Goal: Information Seeking & Learning: Learn about a topic

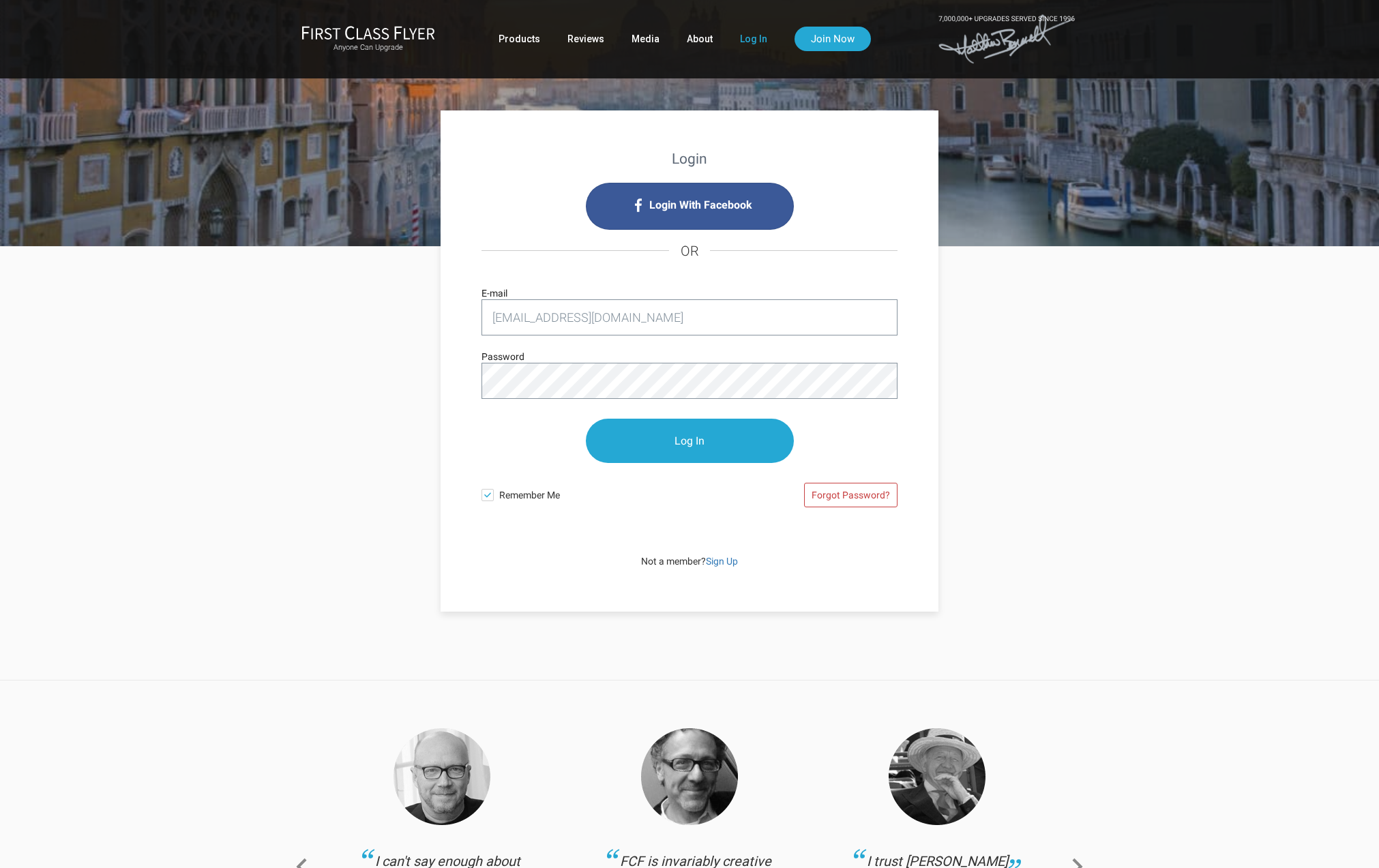
type input "[EMAIL_ADDRESS][DOMAIN_NAME]"
click at [703, 534] on div "Login With Facebook OR price@civlit.com E-mail Password Log In Remember Me Forg…" at bounding box center [690, 359] width 416 height 357
click at [698, 440] on input "Log In" at bounding box center [690, 441] width 208 height 44
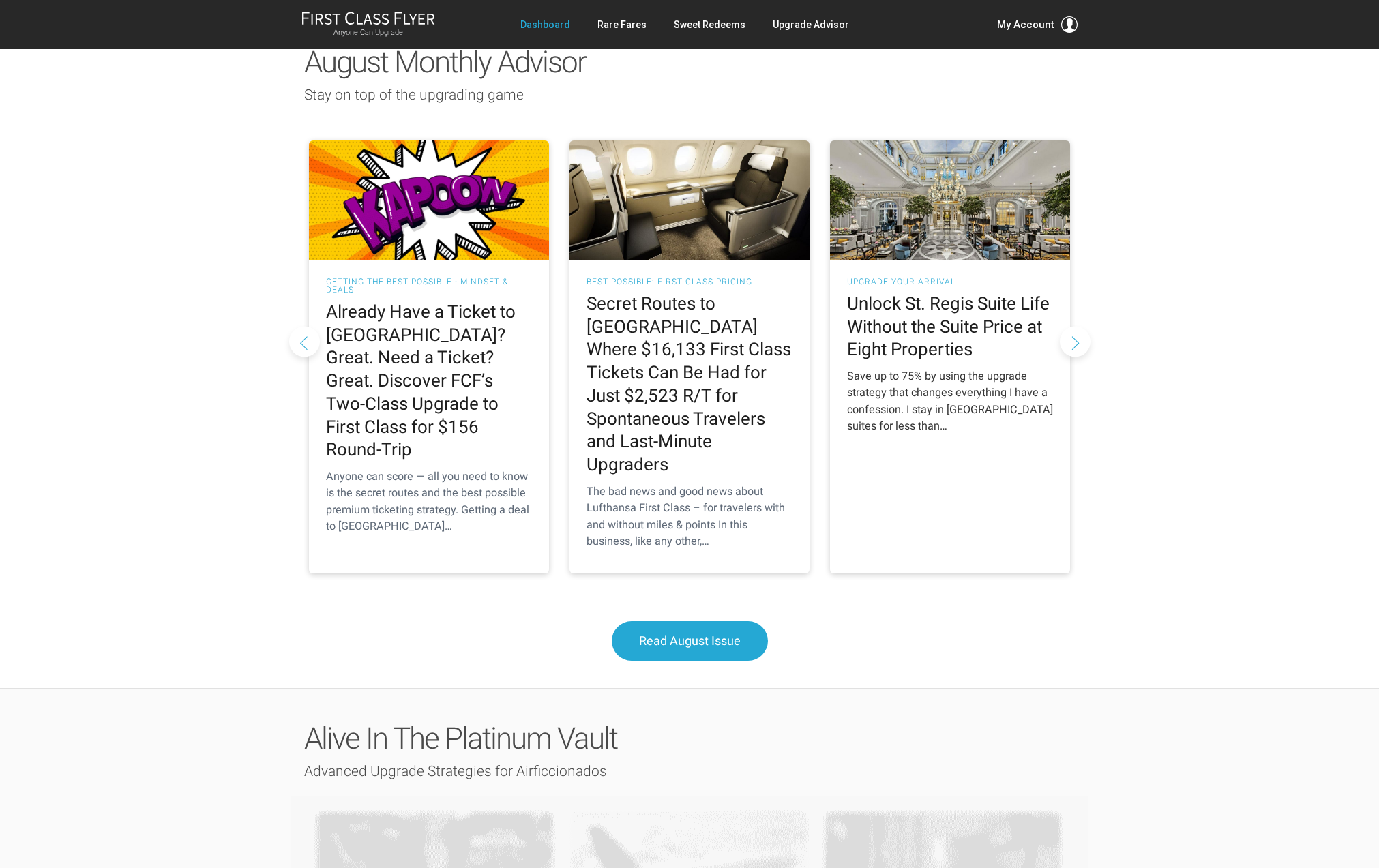
scroll to position [1228, 0]
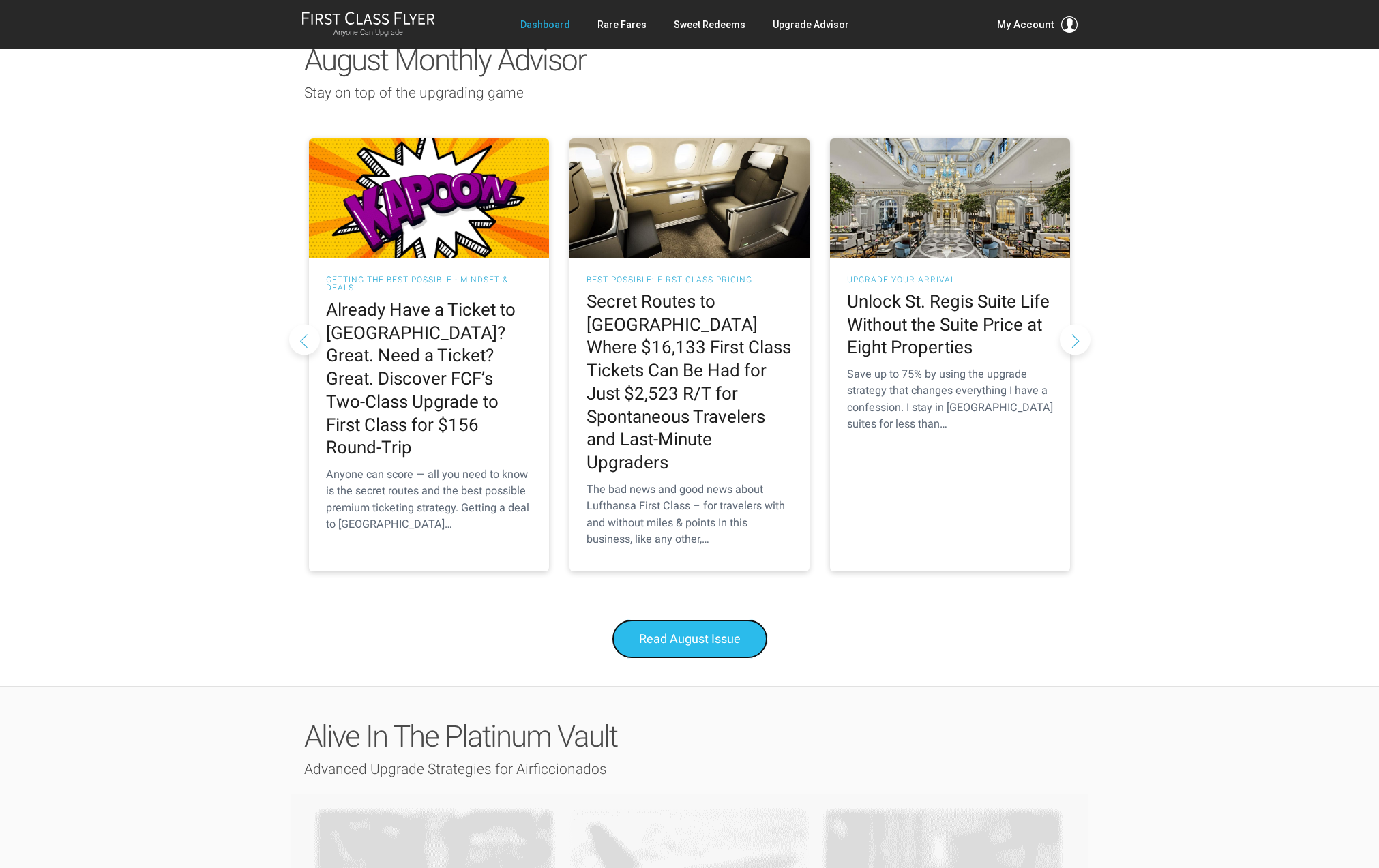
click at [722, 632] on span "Read August Issue" at bounding box center [690, 639] width 102 height 15
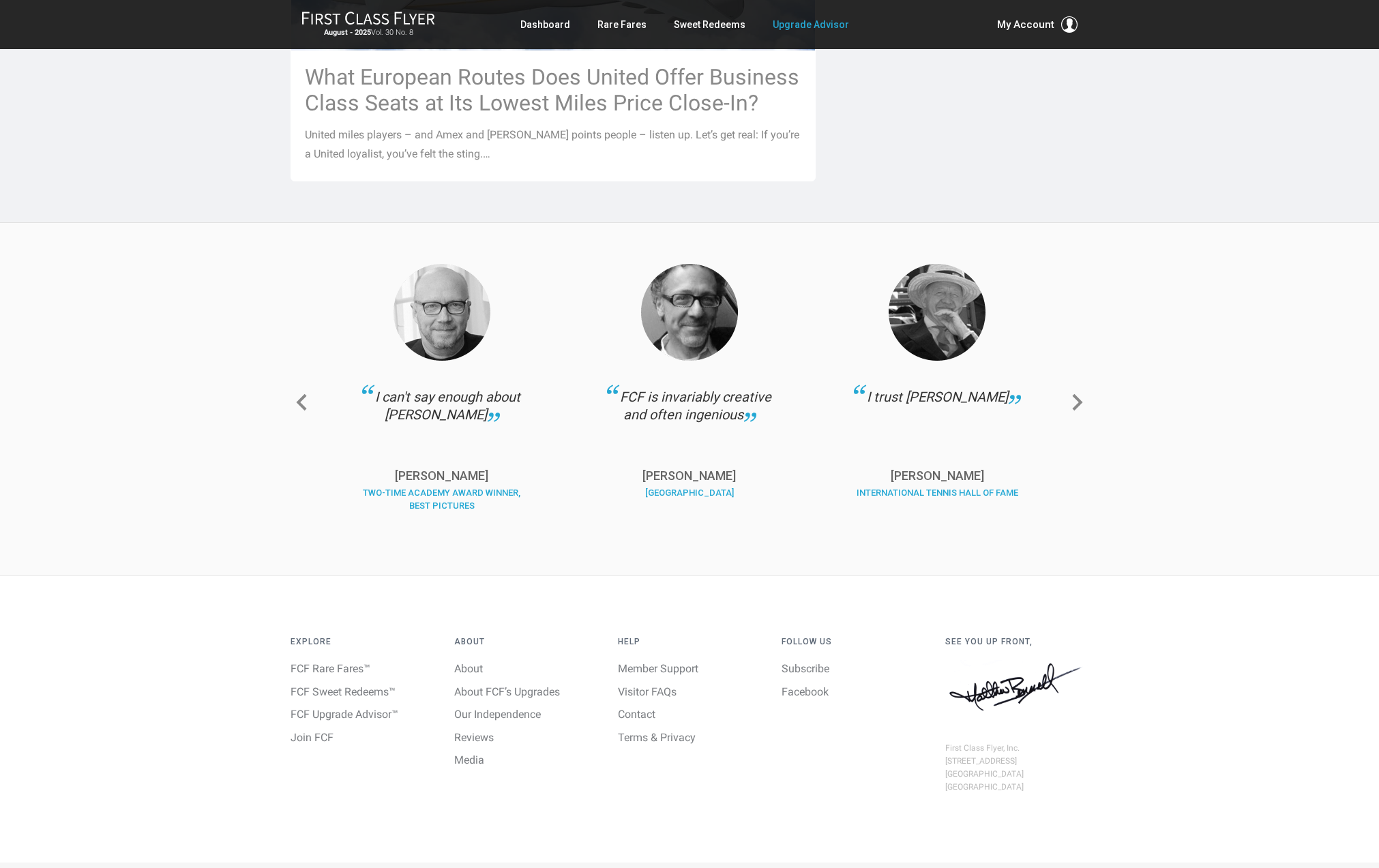
scroll to position [1138, 0]
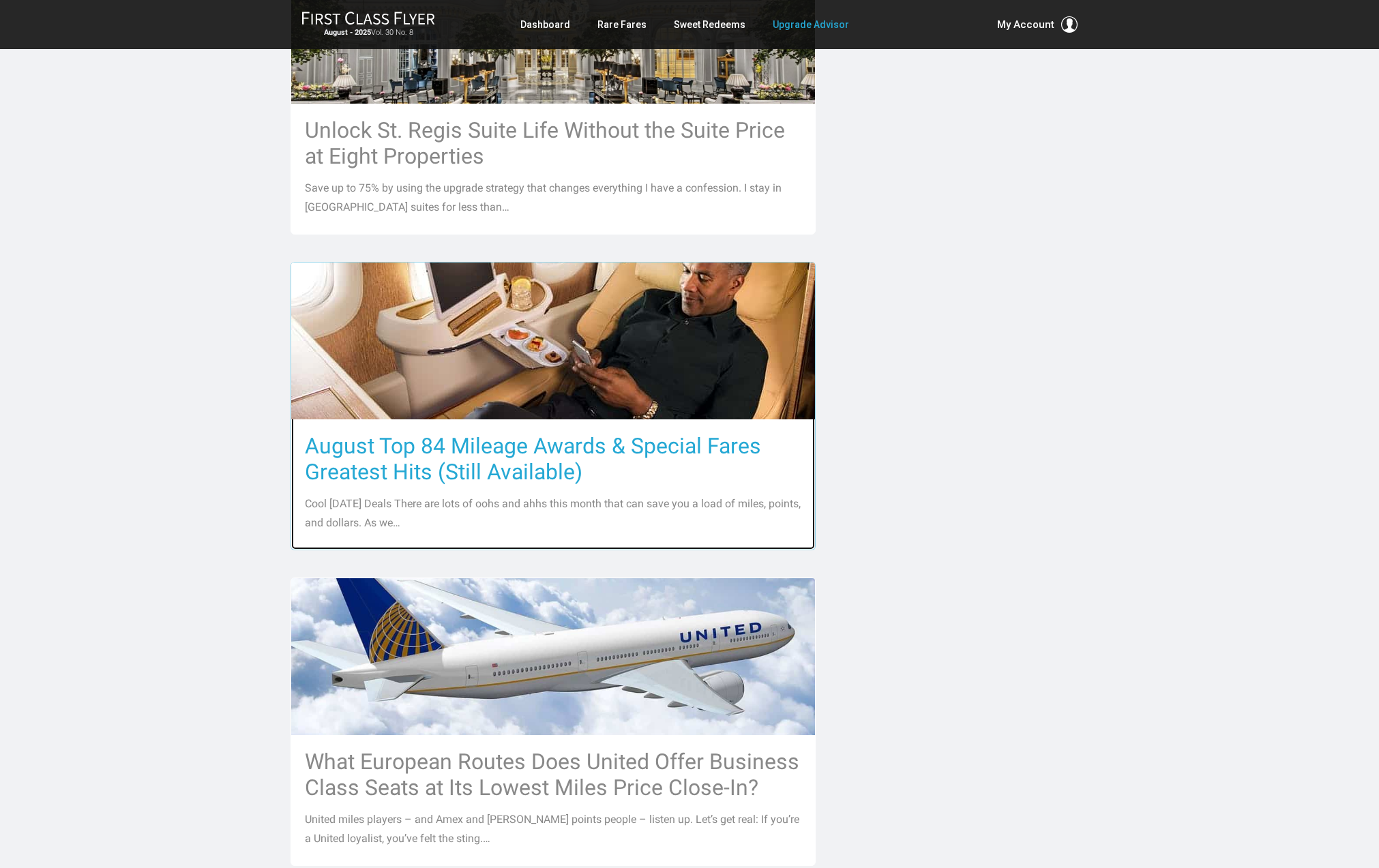
click at [541, 433] on h3 "August Top 84 Mileage Awards & Special Fares Greatest Hits (Still Available)" at bounding box center [553, 459] width 496 height 52
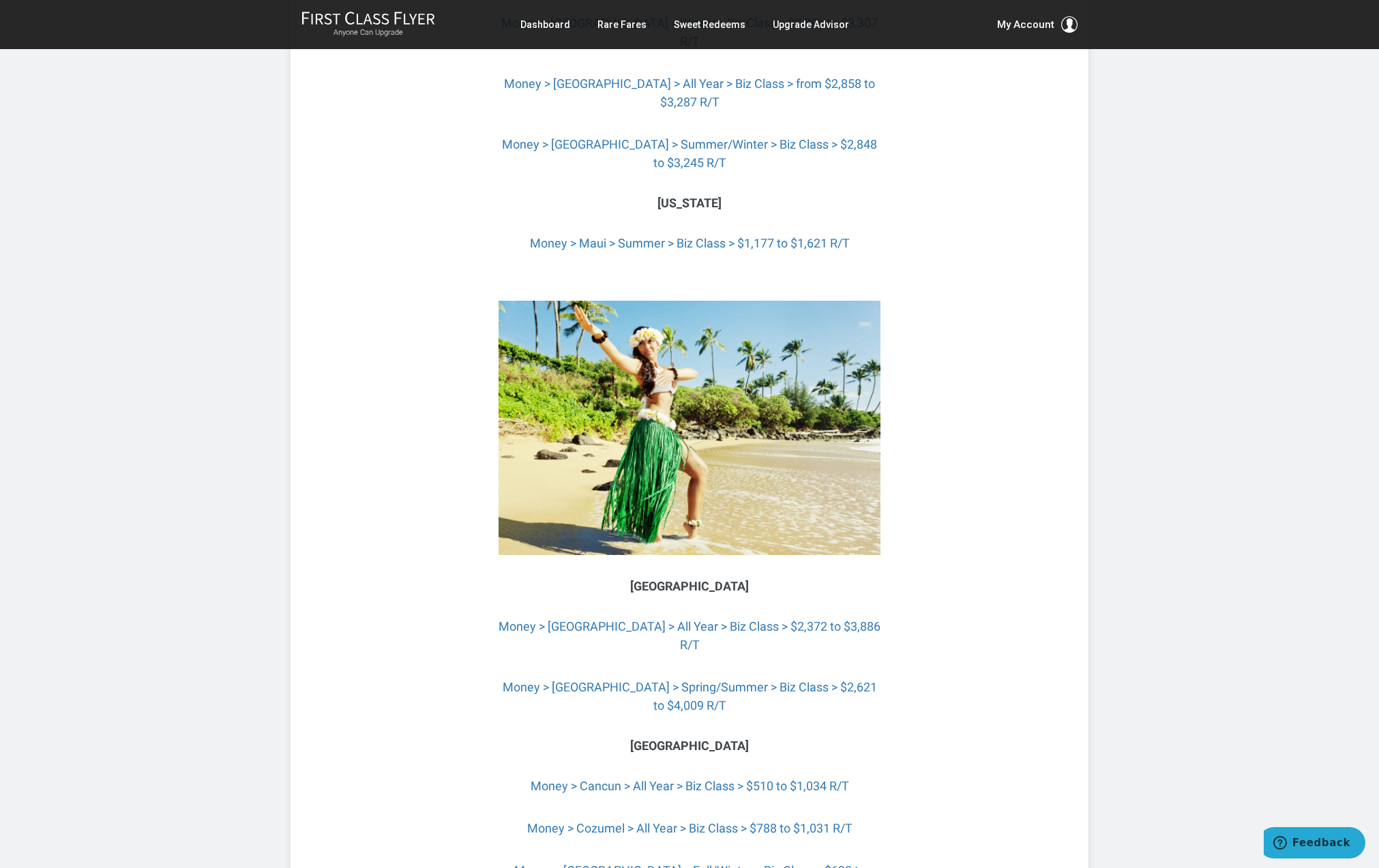
scroll to position [4968, 0]
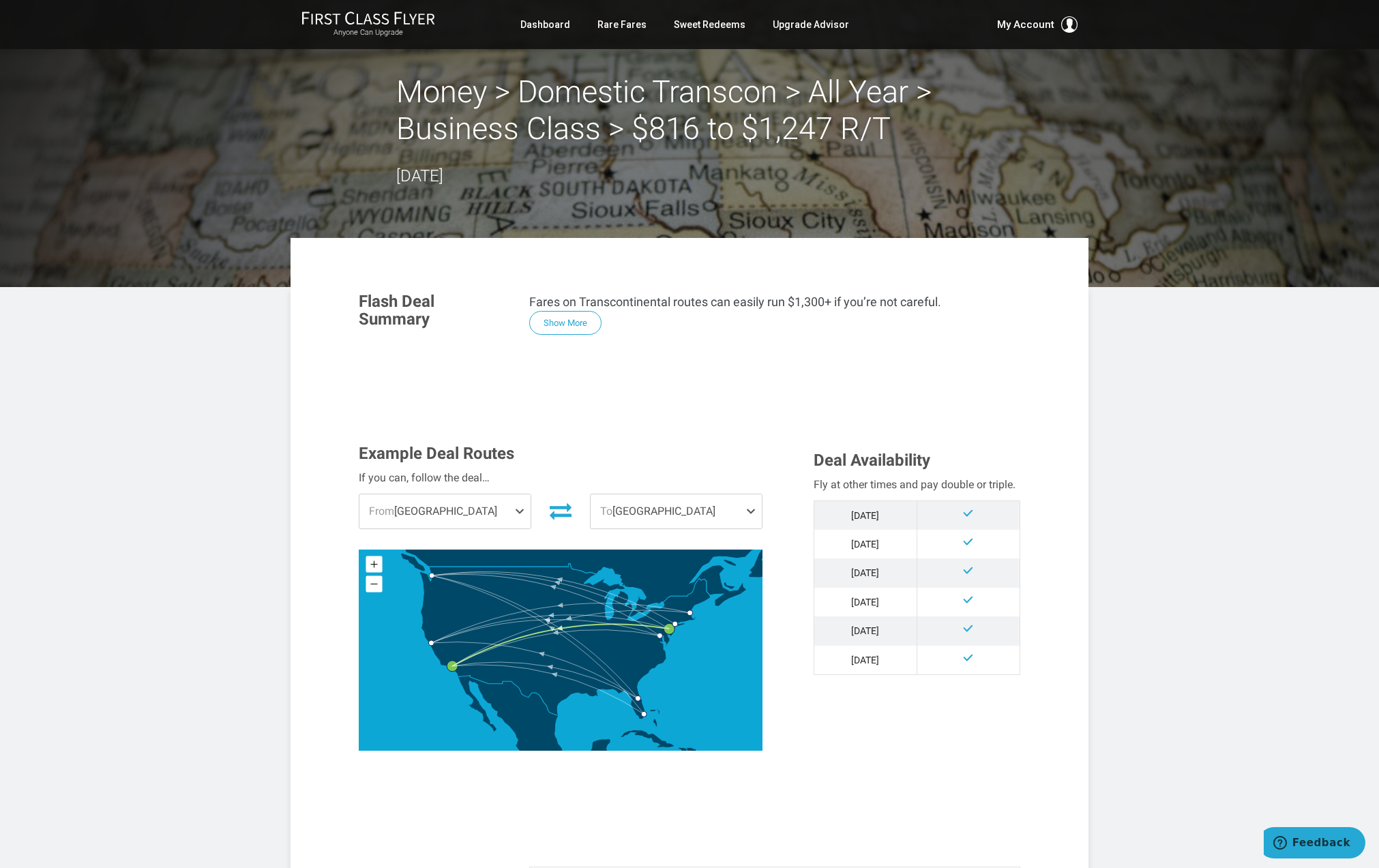
click at [519, 508] on span at bounding box center [522, 512] width 16 height 34
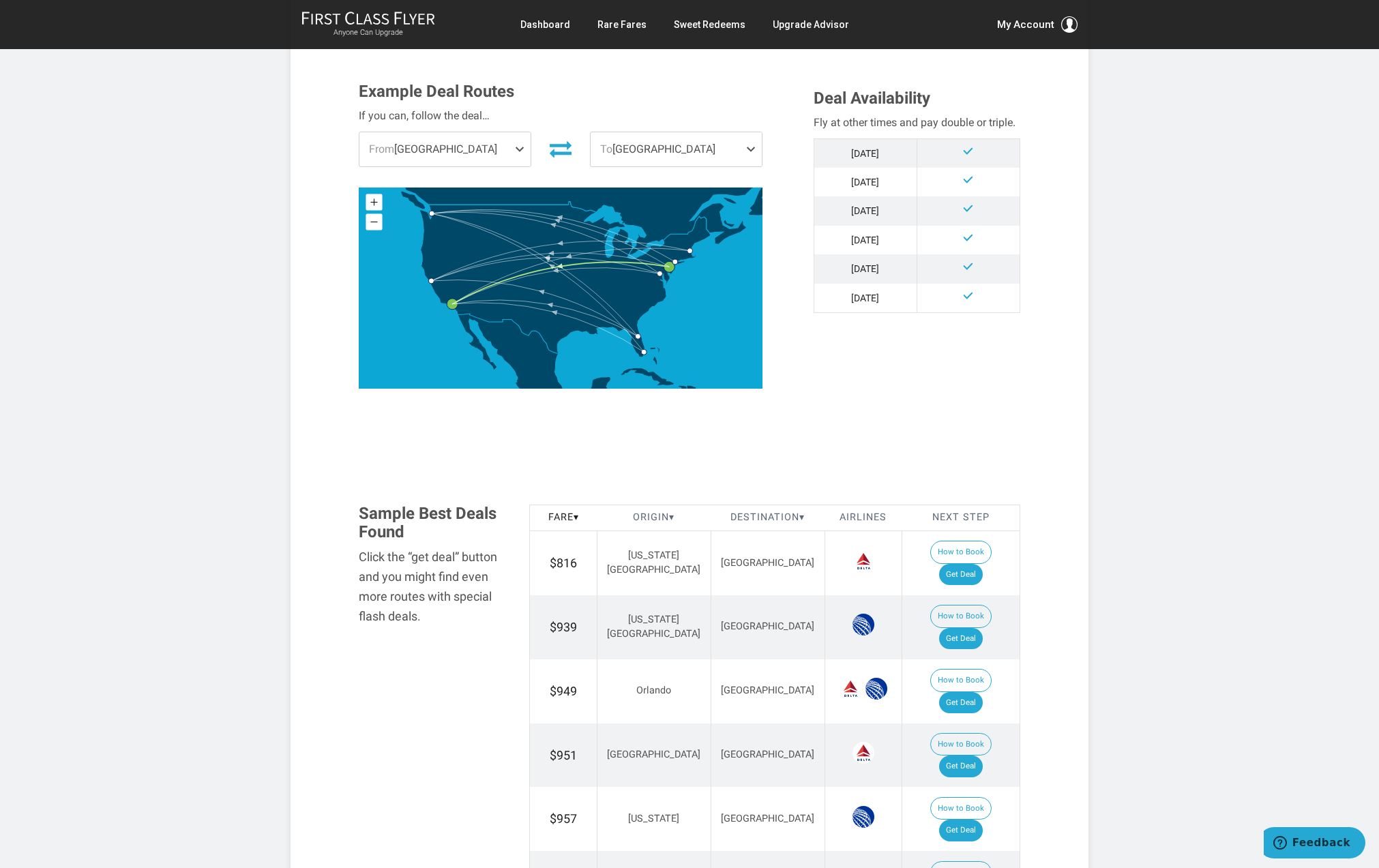
scroll to position [359, 0]
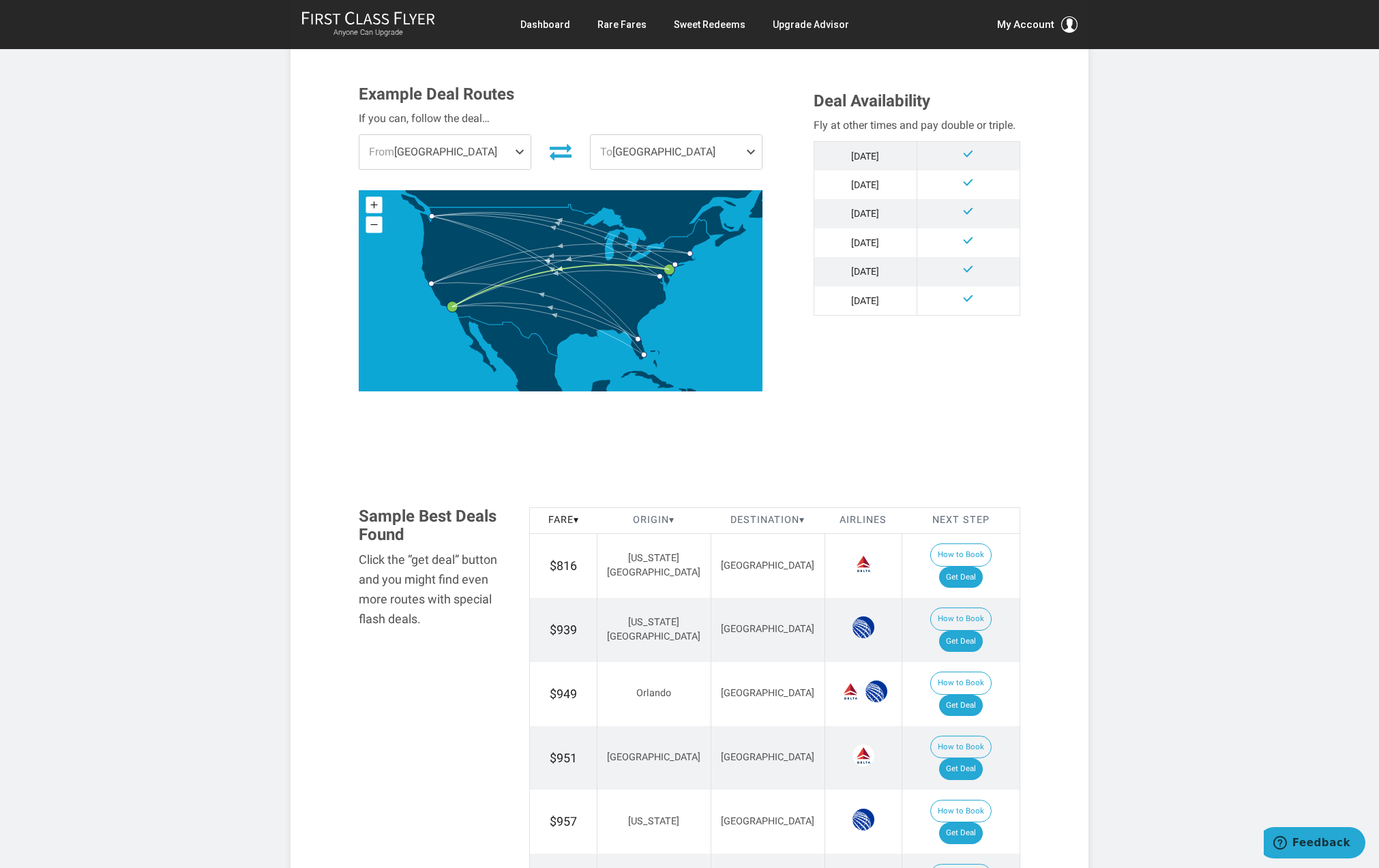
click at [519, 147] on span at bounding box center [522, 153] width 16 height 34
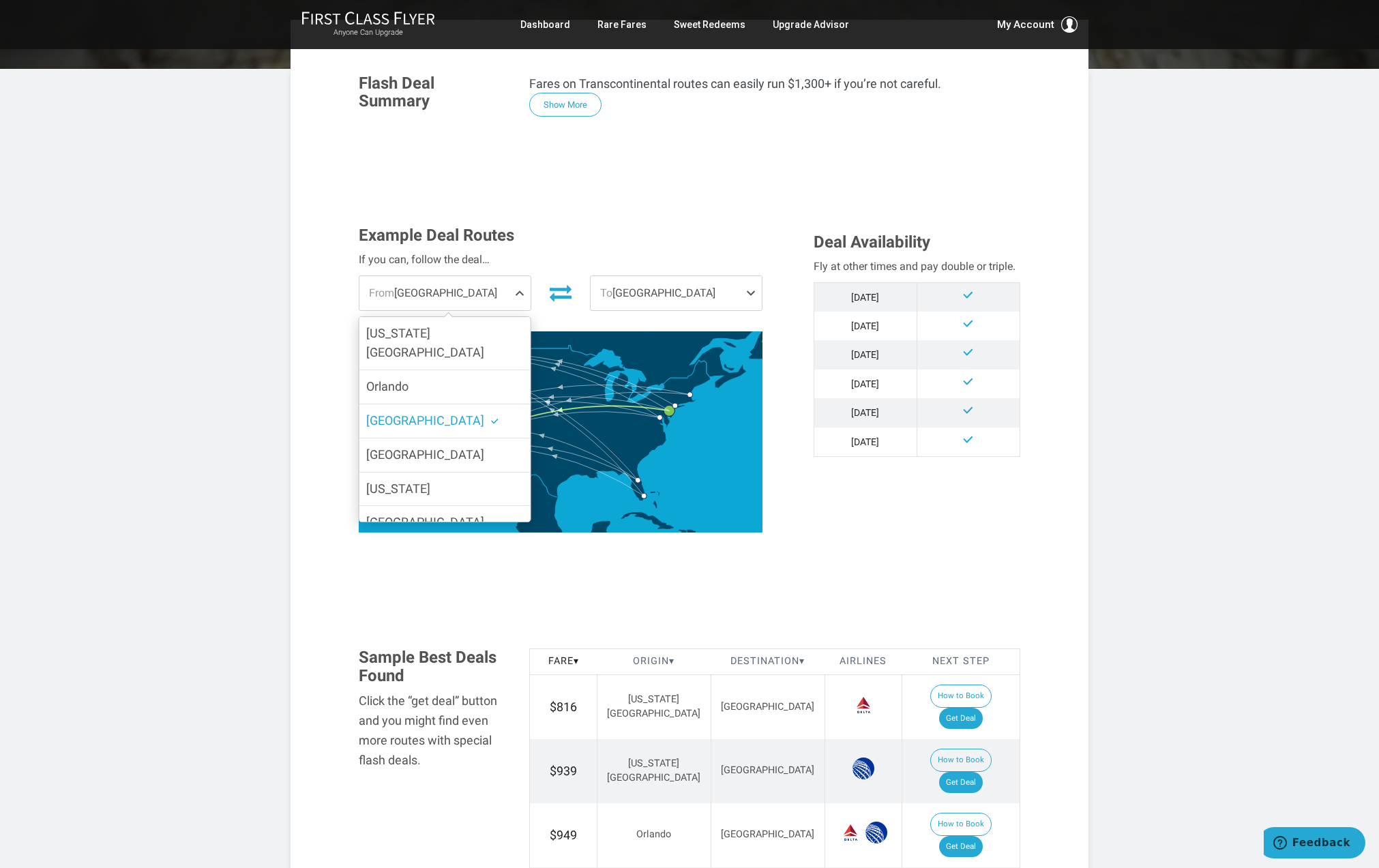
scroll to position [209, 0]
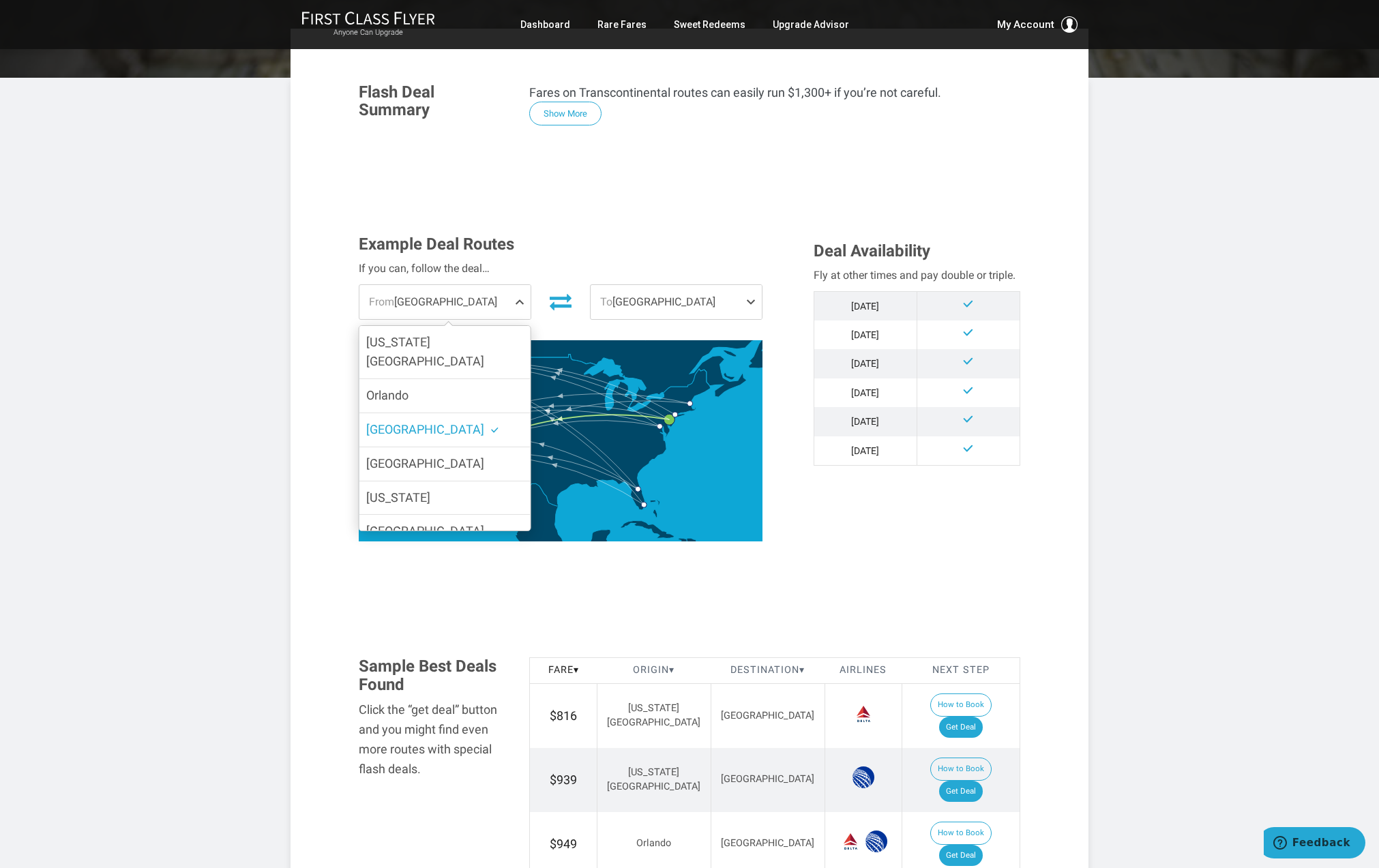
click at [752, 299] on span at bounding box center [753, 303] width 16 height 34
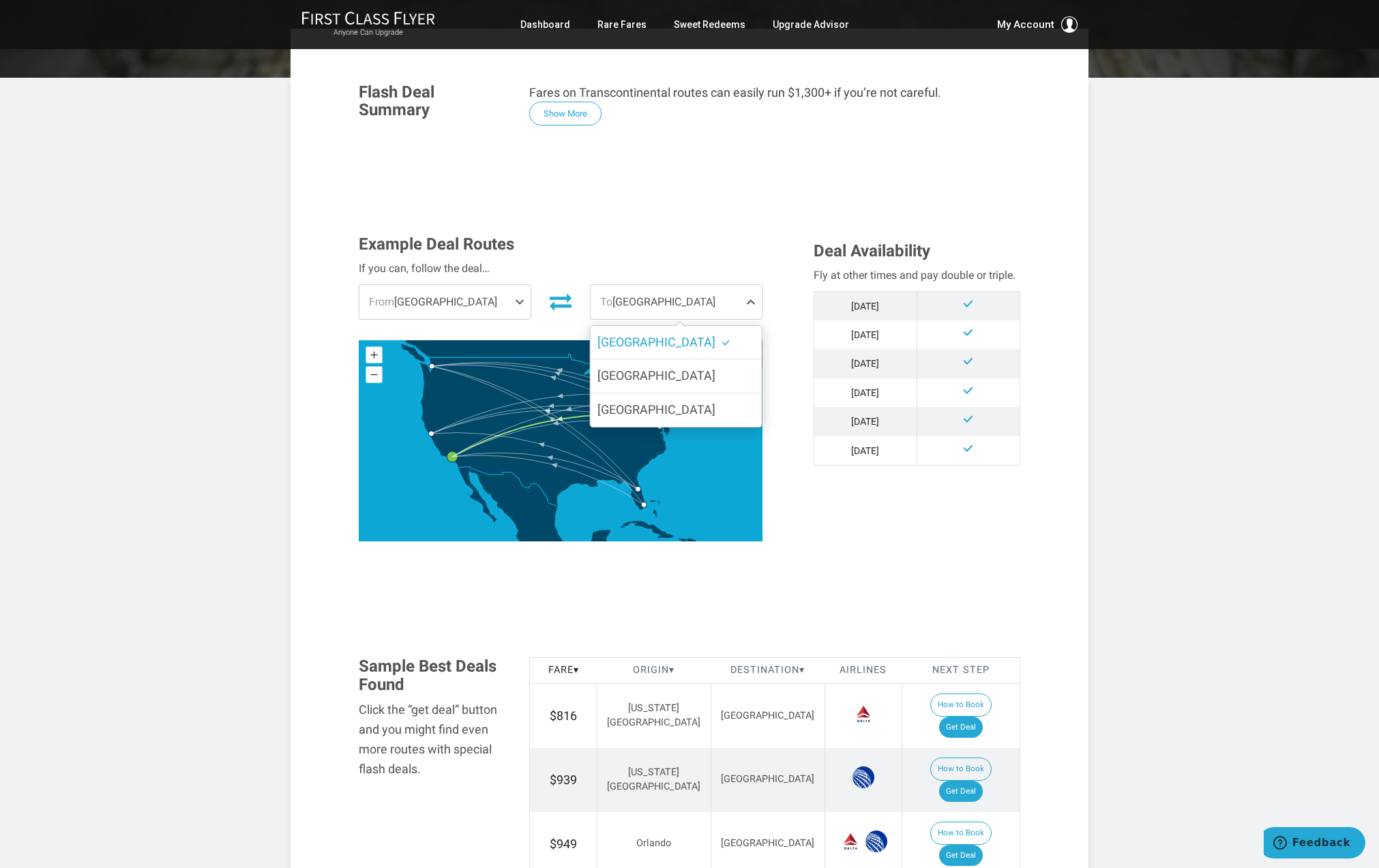
click at [669, 243] on h3 "Example Deal Routes" at bounding box center [560, 244] width 403 height 18
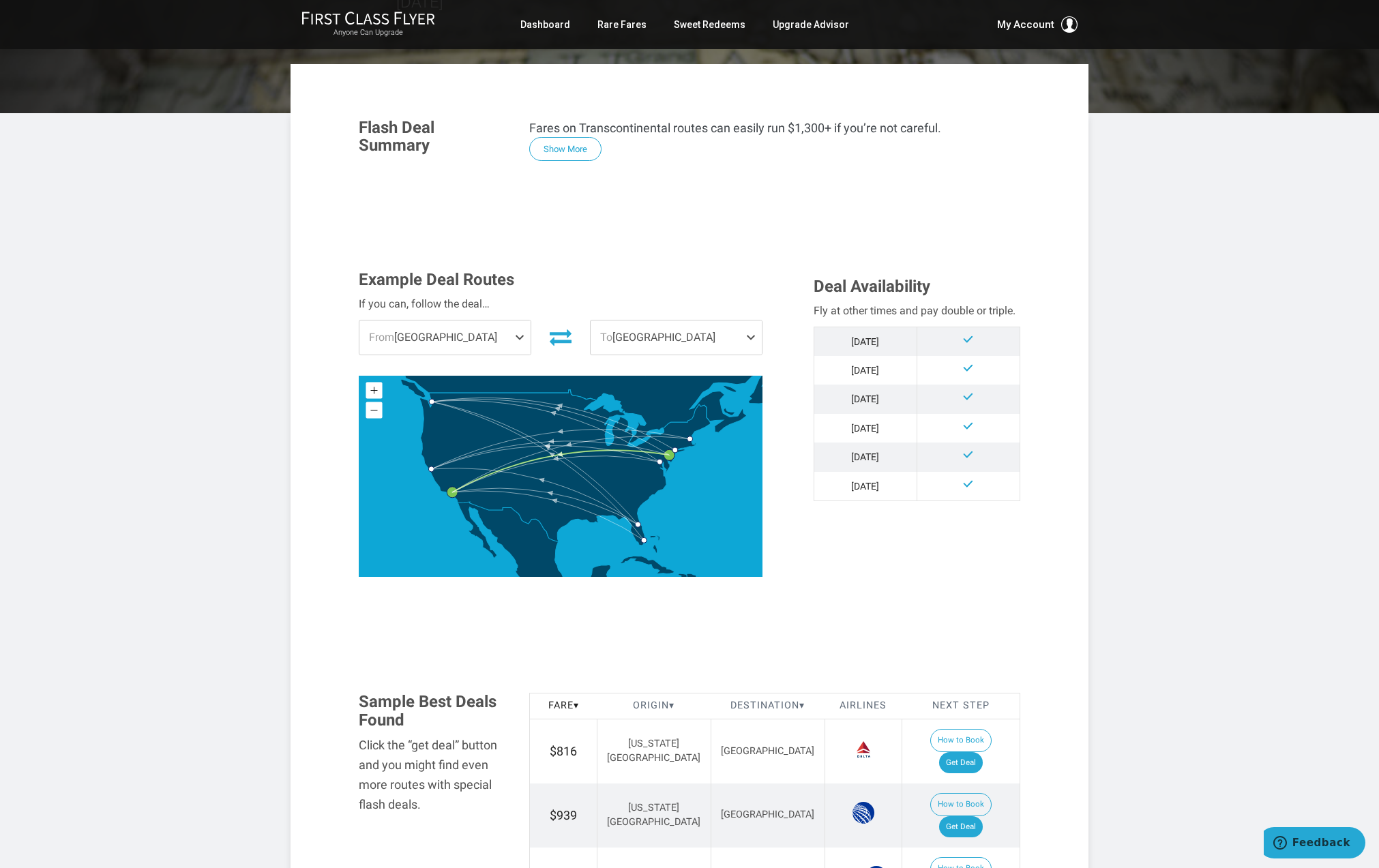
scroll to position [92, 0]
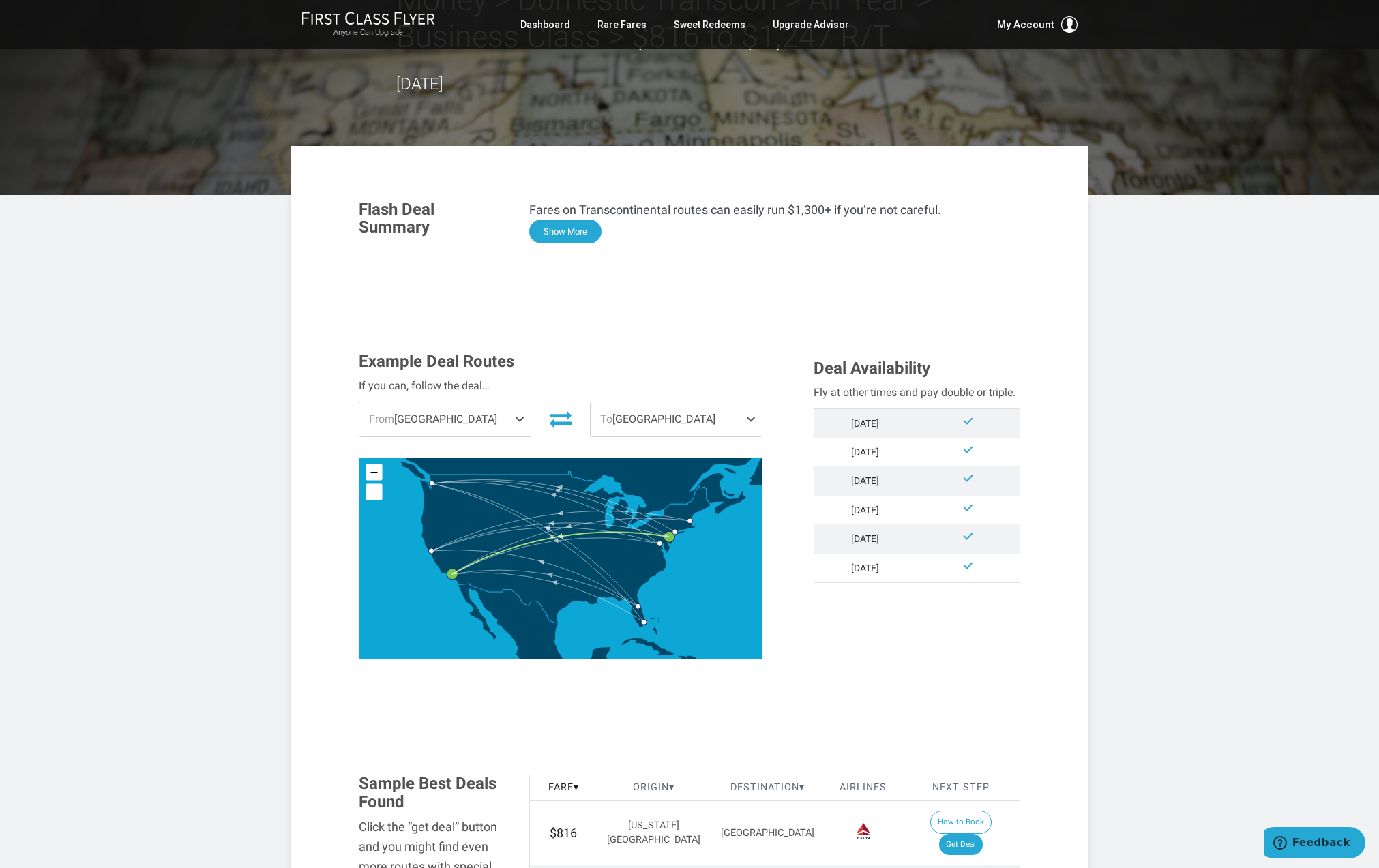
click at [554, 232] on button "Show More" at bounding box center [565, 232] width 72 height 24
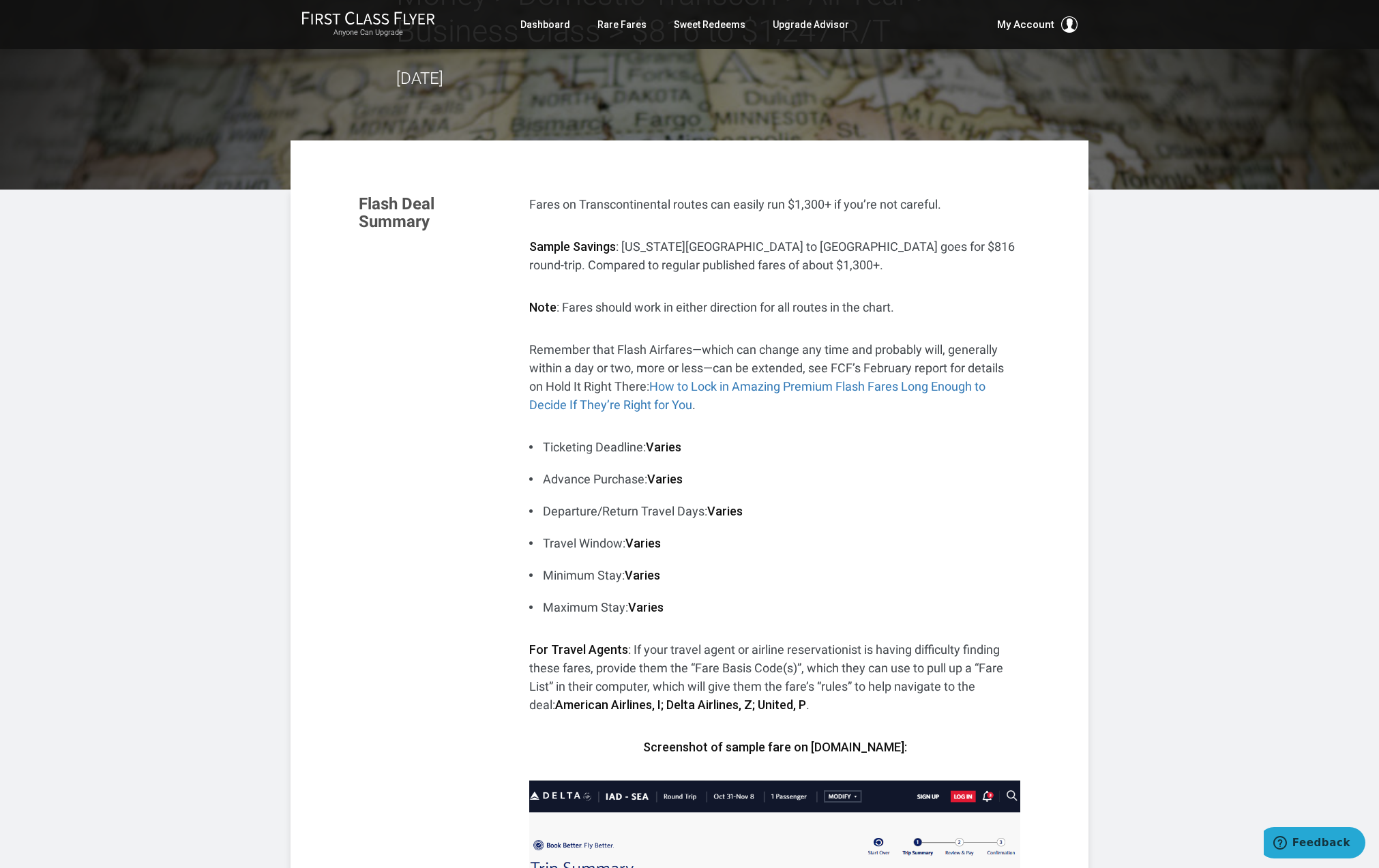
scroll to position [0, 0]
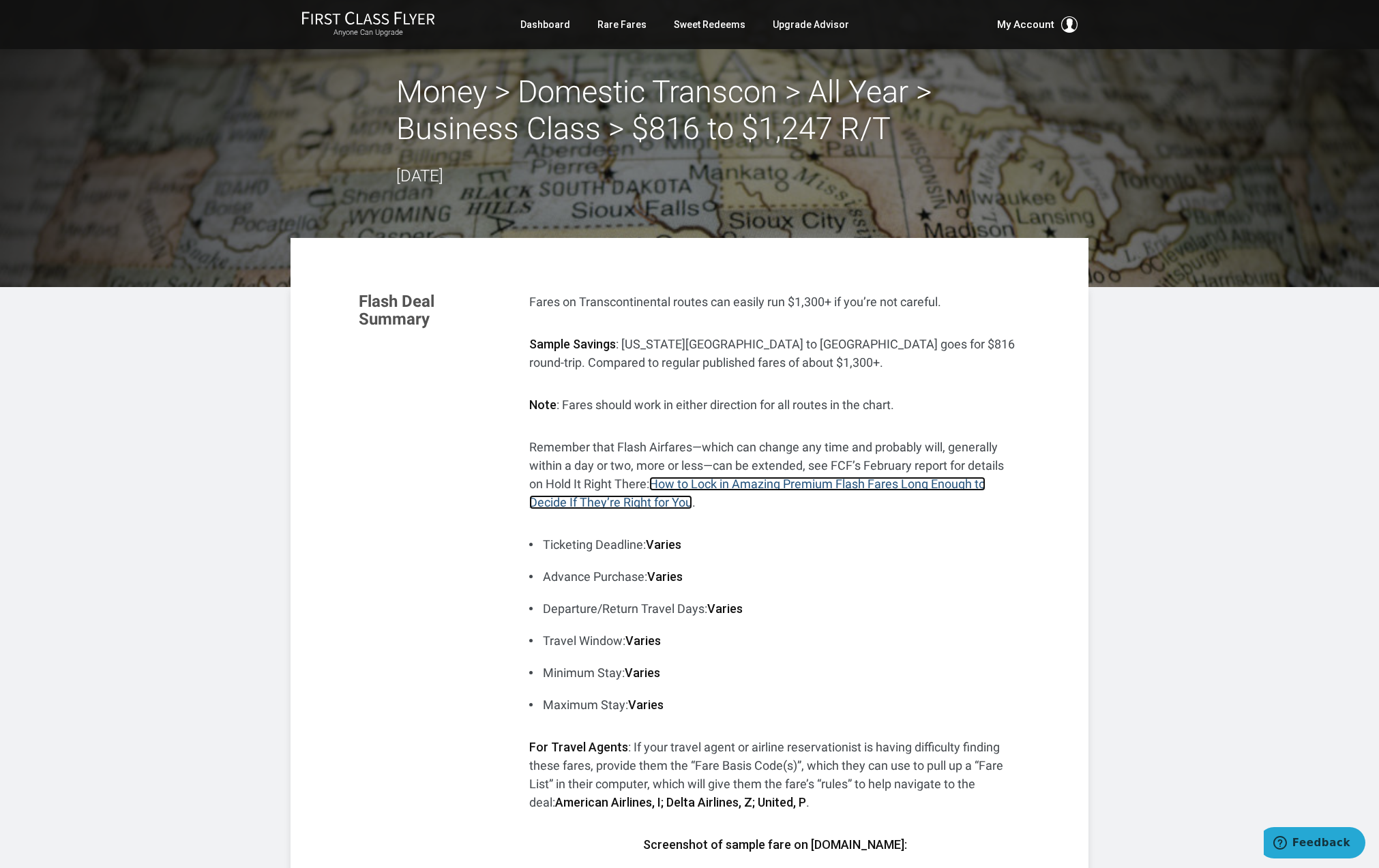
click at [894, 486] on link "How to Lock in Amazing Premium Flash Fares Long Enough to Decide If They’re Rig…" at bounding box center [757, 493] width 456 height 33
